Goal: Information Seeking & Learning: Learn about a topic

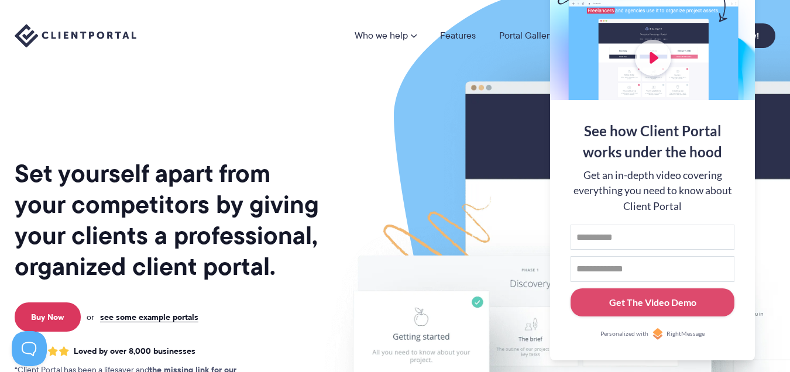
click at [769, 62] on div "Who we help Who we help View pricing Agencies See how Client Portal can help gi…" at bounding box center [395, 35] width 790 height 71
click at [440, 111] on img at bounding box center [632, 289] width 656 height 561
click at [416, 66] on div "Who we help Who we help View pricing Agencies See how Client Portal can help gi…" at bounding box center [395, 35] width 790 height 71
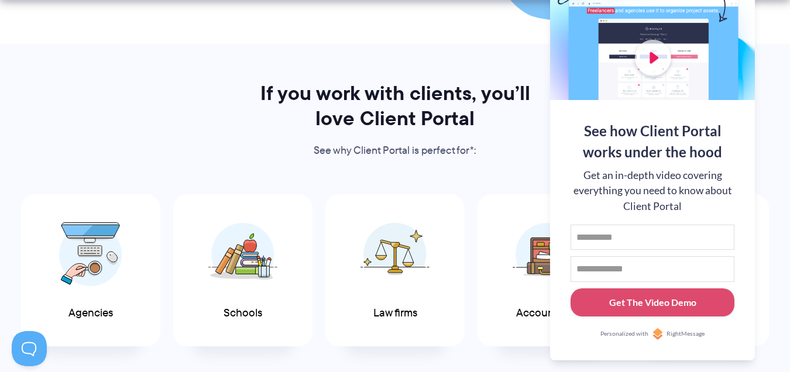
scroll to position [585, 0]
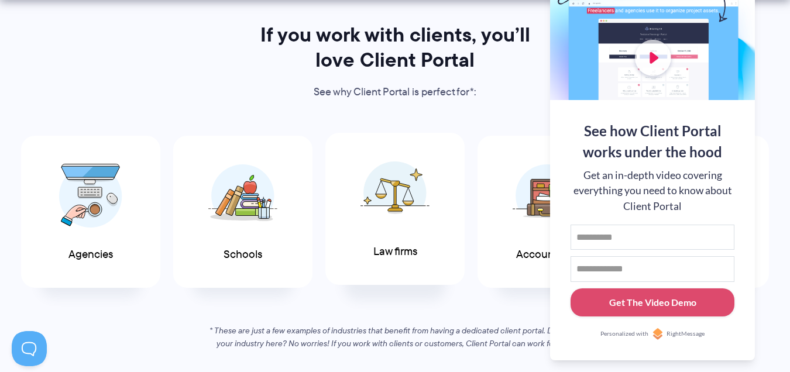
click at [421, 199] on img at bounding box center [394, 193] width 69 height 64
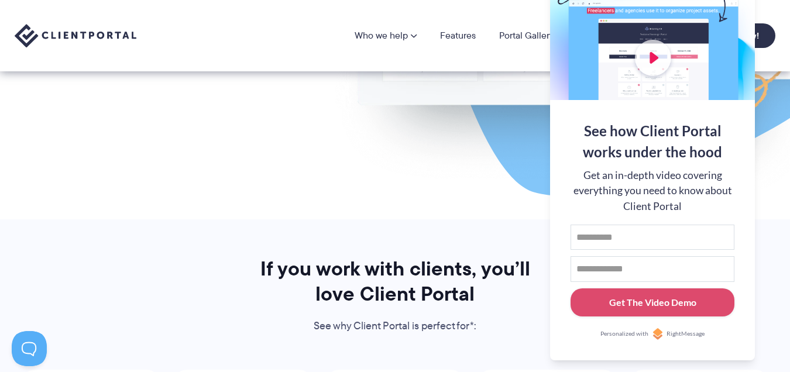
scroll to position [117, 0]
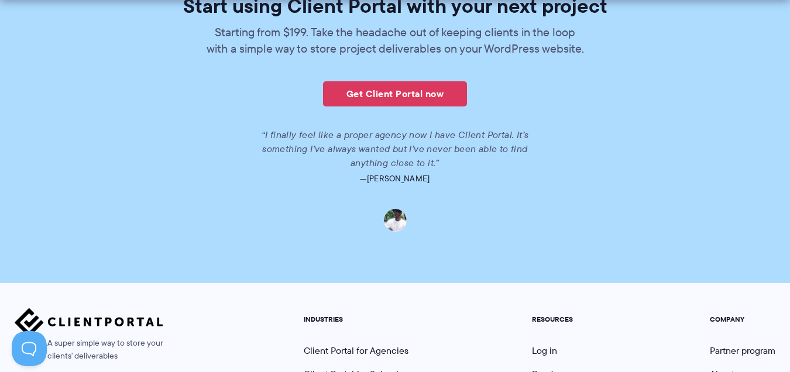
scroll to position [2709, 0]
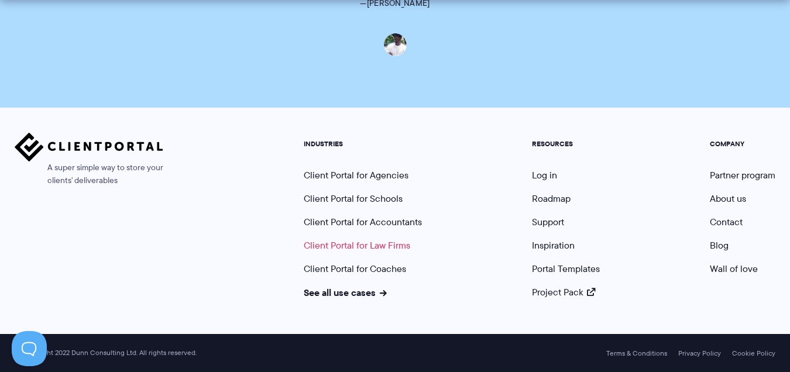
click at [380, 240] on link "Client Portal for Law Firms" at bounding box center [357, 245] width 106 height 13
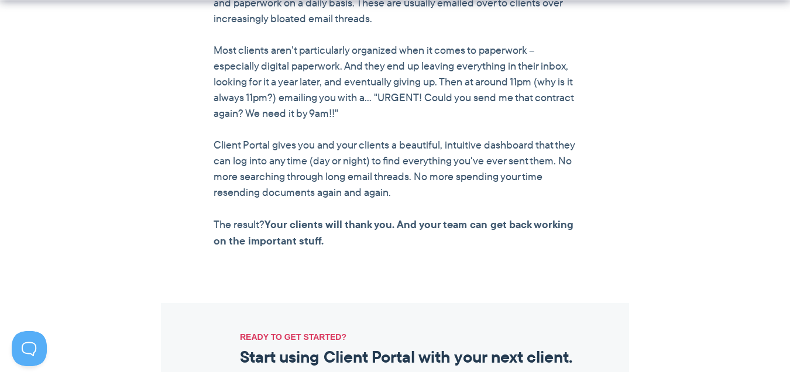
scroll to position [1229, 0]
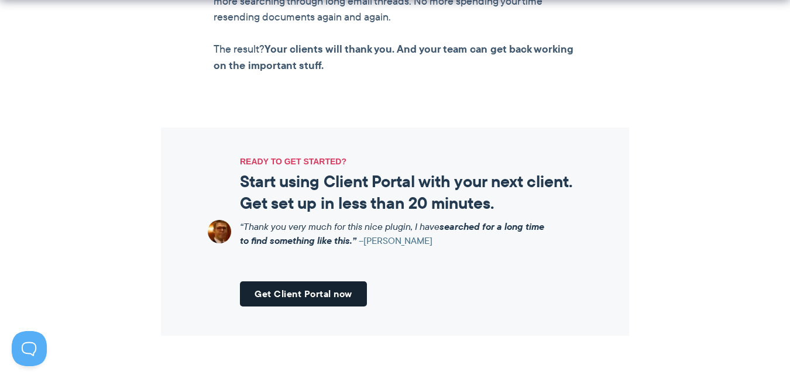
click at [318, 294] on link "Get Client Portal now" at bounding box center [303, 293] width 127 height 25
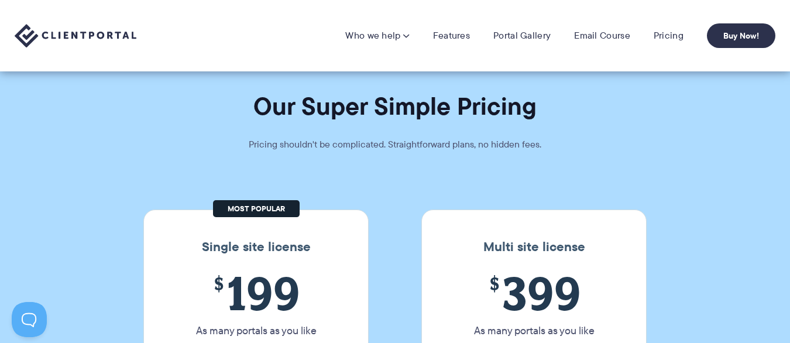
scroll to position [59, 0]
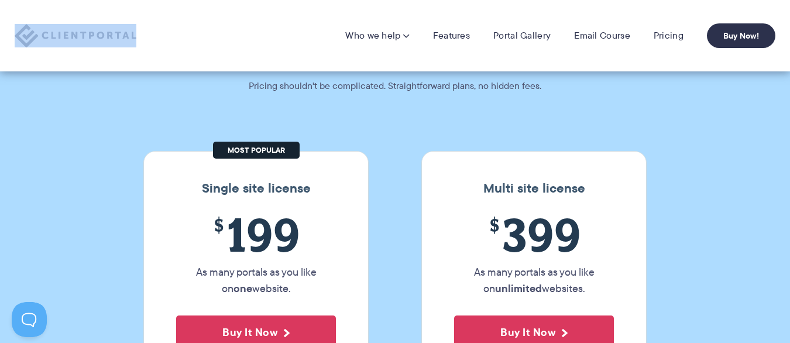
drag, startPoint x: 148, startPoint y: 38, endPoint x: 70, endPoint y: 39, distance: 78.4
click at [70, 39] on div "Who we help Who we help View pricing Agencies See how Client Portal can help gi…" at bounding box center [395, 35] width 761 height 25
click at [125, 37] on img at bounding box center [76, 36] width 122 height 24
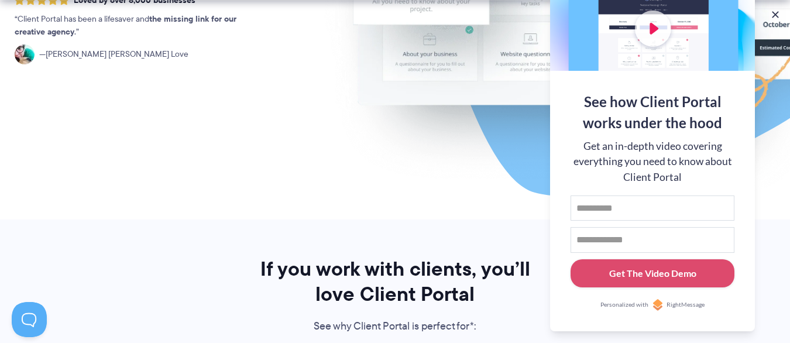
scroll to position [527, 0]
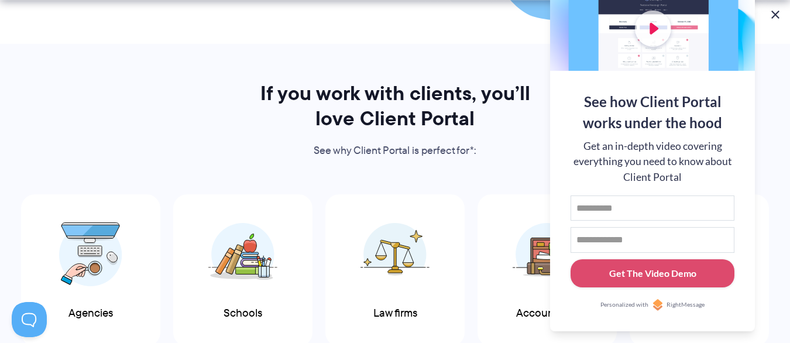
click at [775, 11] on button at bounding box center [775, 15] width 14 height 14
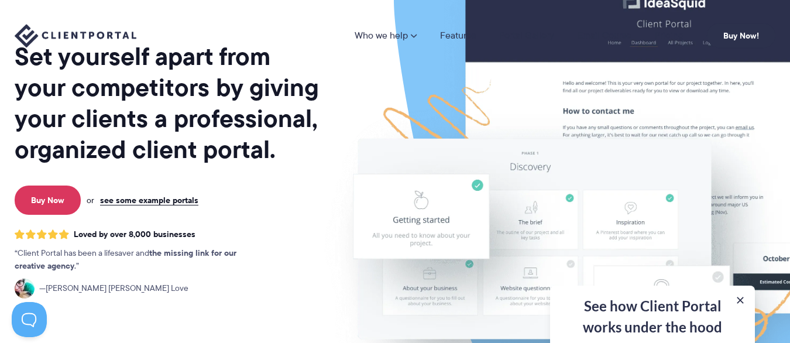
scroll to position [0, 0]
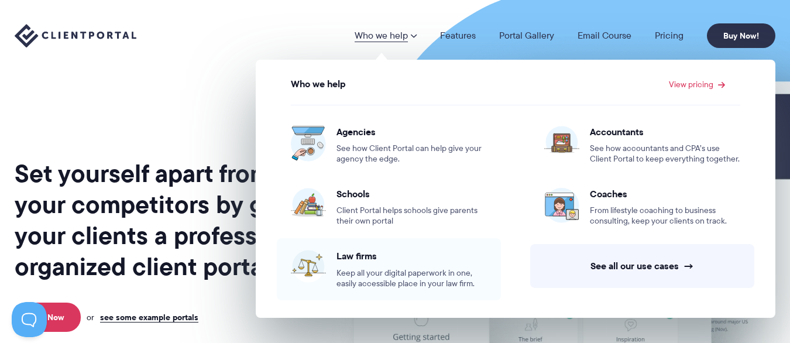
click at [401, 269] on span "Keep all your digital paperwork in one, easily accessible place in your law fir…" at bounding box center [411, 278] width 150 height 21
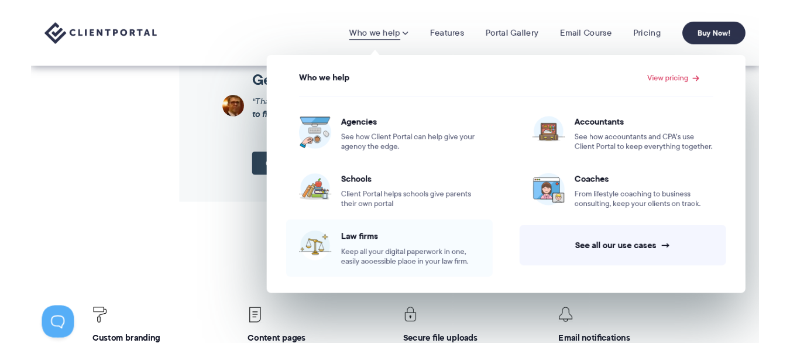
scroll to position [1229, 0]
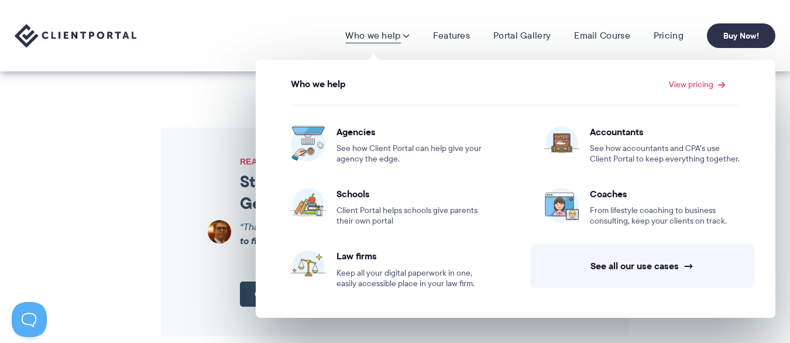
click at [234, 50] on div "Who we help Who we help View pricing Agencies See how Client Portal can help gi…" at bounding box center [395, 35] width 790 height 71
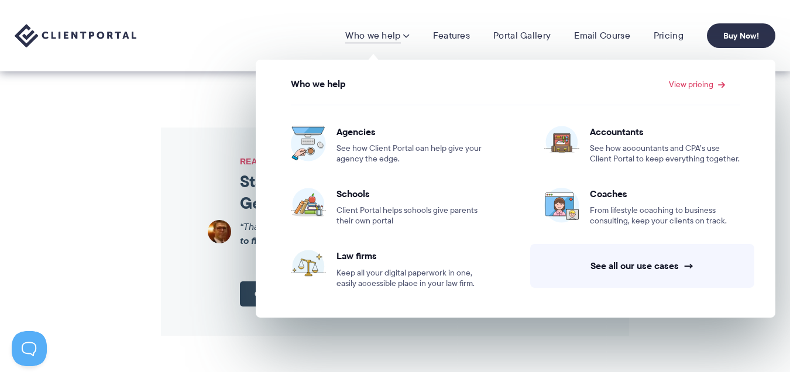
click at [510, 333] on div "READY TO GET STARTED? Start using Client Portal with your next client. Get set …" at bounding box center [395, 232] width 468 height 208
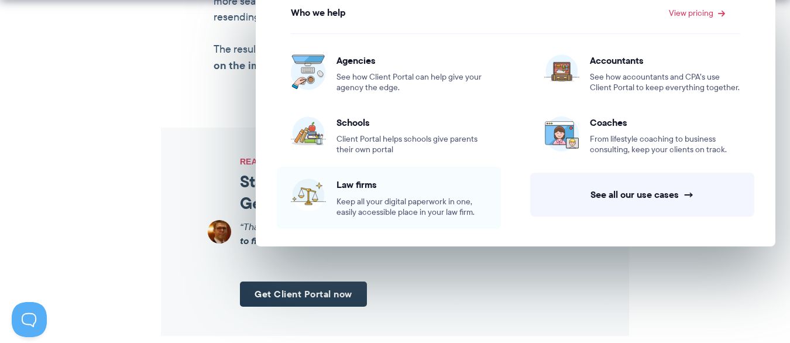
scroll to position [1404, 0]
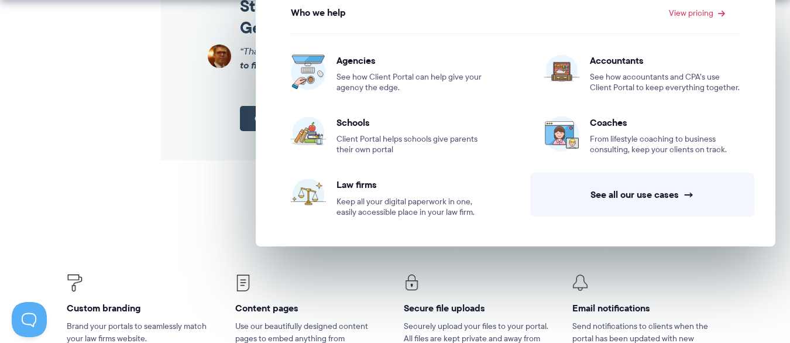
click at [503, 277] on div at bounding box center [479, 283] width 151 height 19
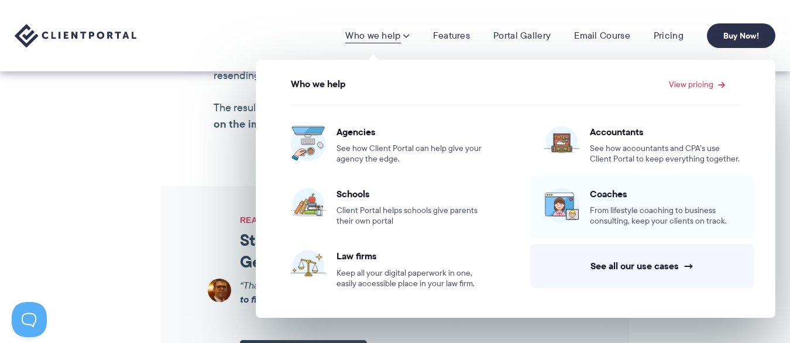
scroll to position [1112, 0]
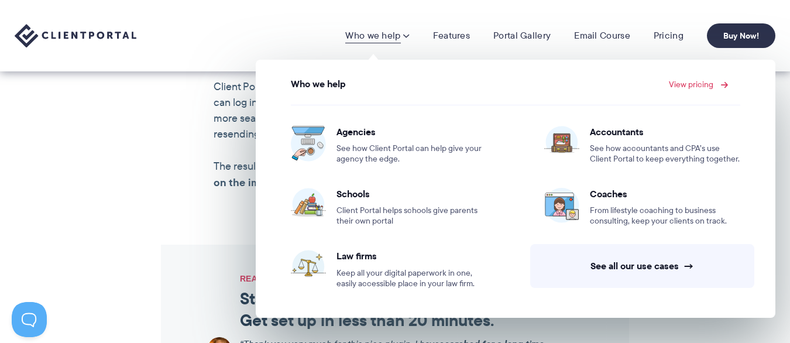
click at [687, 87] on link "View pricing" at bounding box center [697, 84] width 56 height 8
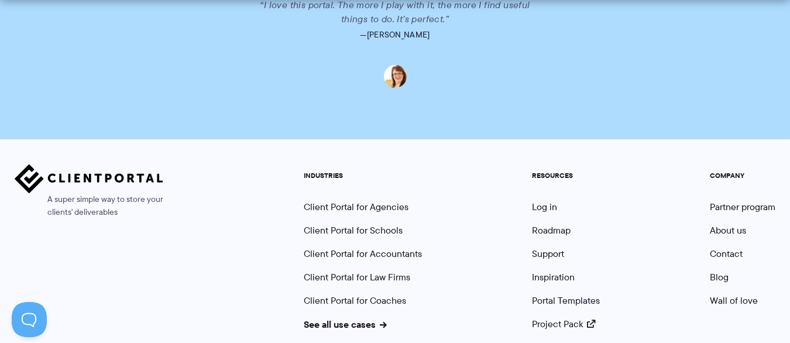
scroll to position [3045, 0]
